Goal: Task Accomplishment & Management: Use online tool/utility

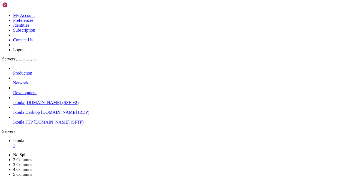
scroll to position [746, 0]
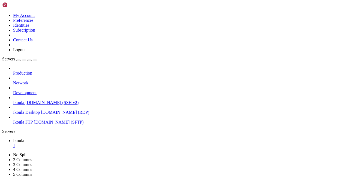
drag, startPoint x: 85, startPoint y: 313, endPoint x: 89, endPoint y: 313, distance: 4.1
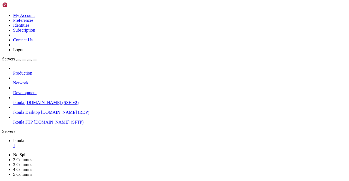
drag, startPoint x: 24, startPoint y: 305, endPoint x: 152, endPoint y: 303, distance: 127.6
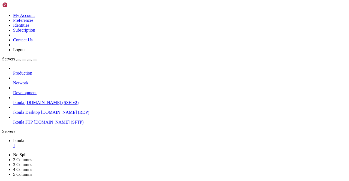
drag, startPoint x: 6, startPoint y: 305, endPoint x: 156, endPoint y: 301, distance: 150.3
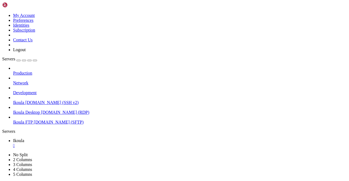
scroll to position [10890, 0]
drag, startPoint x: 108, startPoint y: 323, endPoint x: 133, endPoint y: 327, distance: 25.4
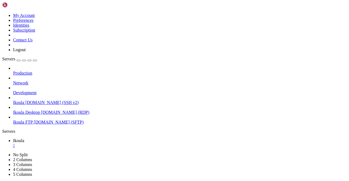
copy div "Could not find a declaration file for module '../constants.js'. '/home/plb /adv…"
drag, startPoint x: 107, startPoint y: 323, endPoint x: 110, endPoint y: 328, distance: 5.9
